Goal: Task Accomplishment & Management: Manage account settings

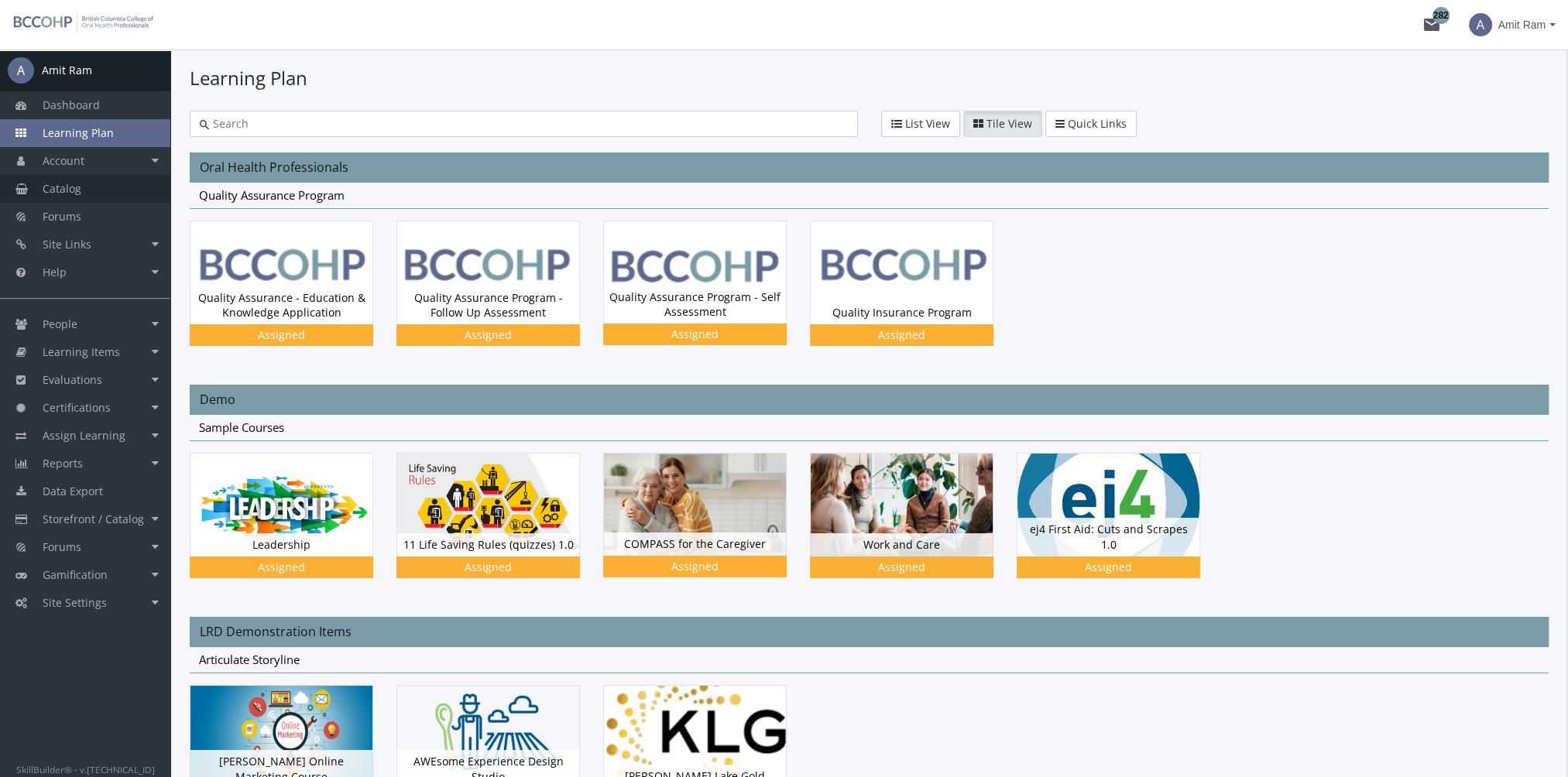
click at [96, 195] on link "Catalog" at bounding box center [85, 188] width 171 height 28
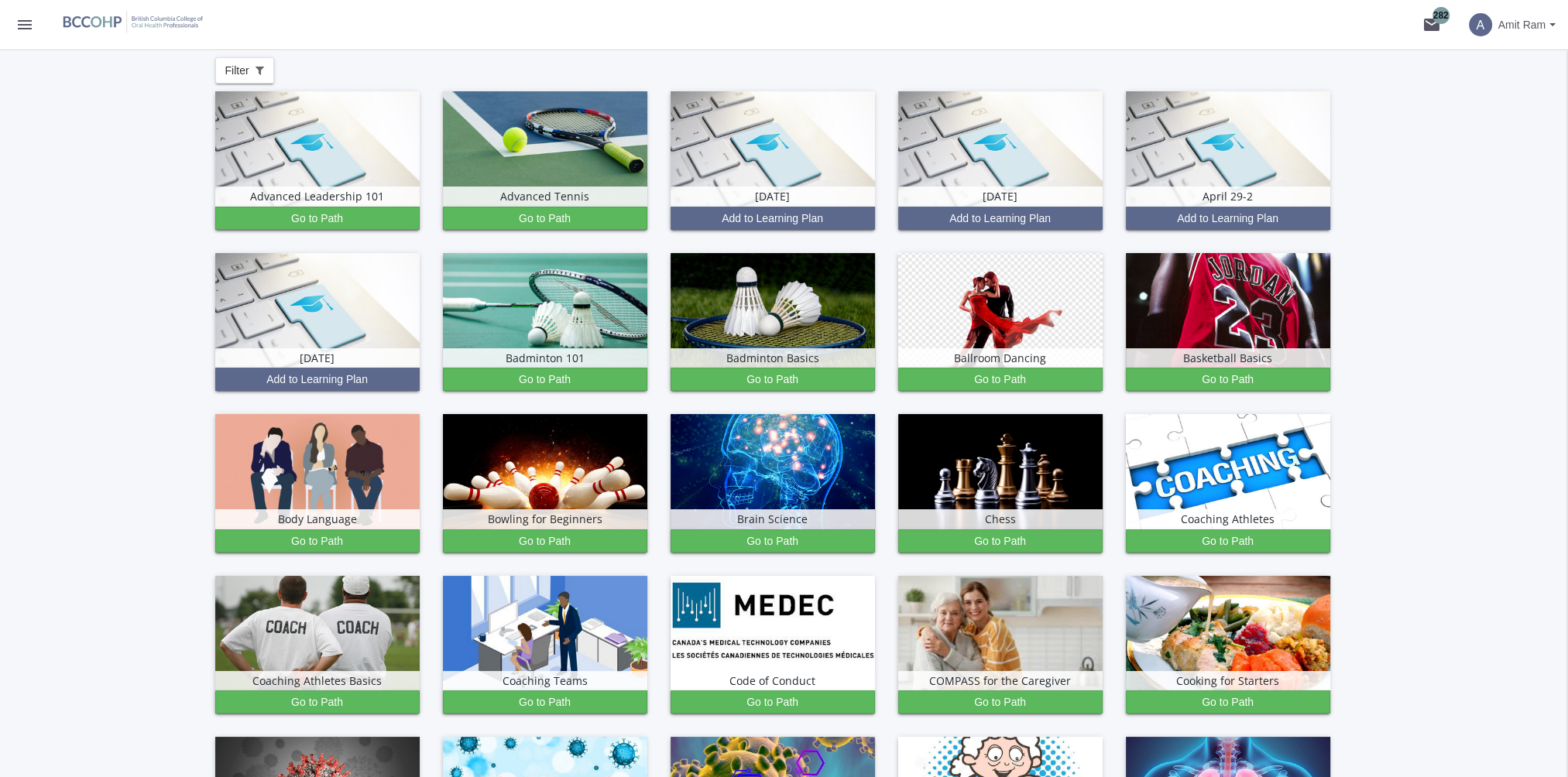
click at [1539, 27] on span "Amit Ram" at bounding box center [1523, 24] width 47 height 28
click at [1493, 130] on link "Sign Out" at bounding box center [1491, 138] width 140 height 17
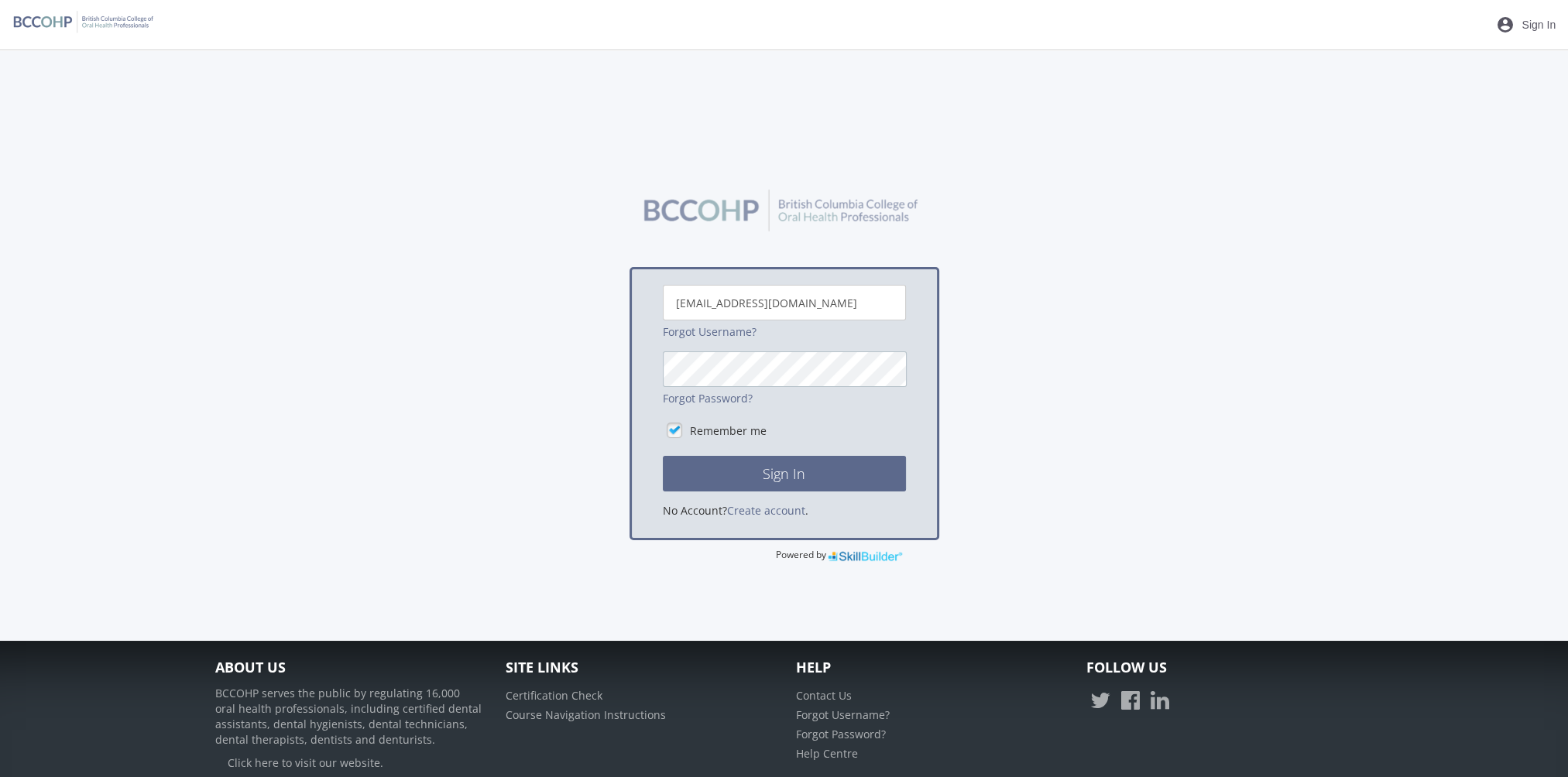
click at [663, 456] on button "Sign In" at bounding box center [784, 473] width 243 height 35
drag, startPoint x: 892, startPoint y: 19, endPoint x: 914, endPoint y: 33, distance: 26.1
click at [894, 19] on span "×" at bounding box center [898, 13] width 9 height 22
click at [706, 342] on div "[EMAIL_ADDRESS][DOMAIN_NAME] Forgot Username? Forgot Password? Remember me Sign…" at bounding box center [784, 388] width 243 height 207
drag, startPoint x: 617, startPoint y: 313, endPoint x: 503, endPoint y: 341, distance: 117.4
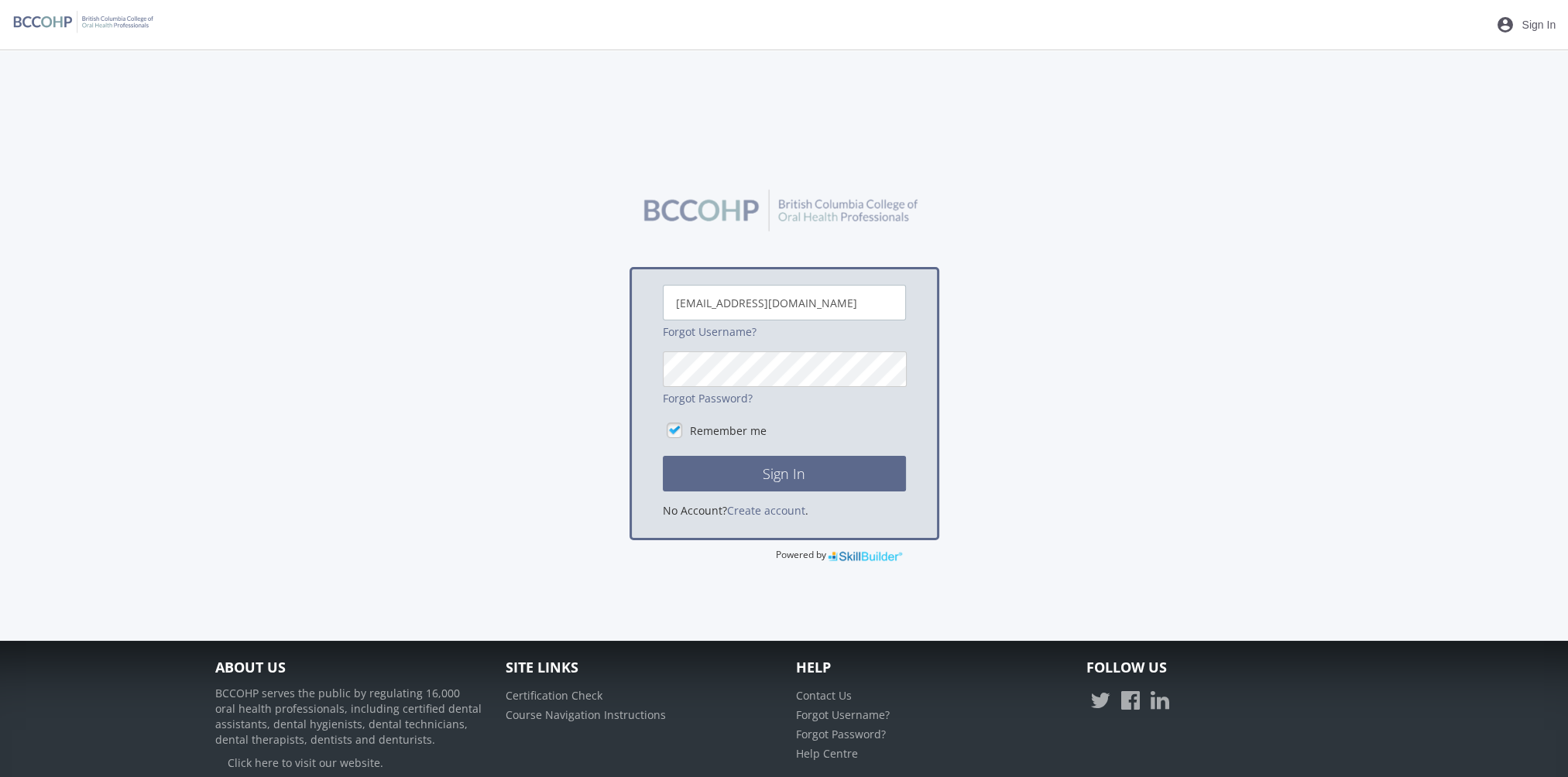
click at [503, 341] on div "[EMAIL_ADDRESS][DOMAIN_NAME] Forgot Username? Forgot Password? Remember me Sign…" at bounding box center [785, 373] width 1154 height 383
type input "[EMAIL_ADDRESS][DOMAIN_NAME]"
click at [663, 456] on button "Sign In" at bounding box center [784, 473] width 243 height 35
